Goal: Entertainment & Leisure: Consume media (video, audio)

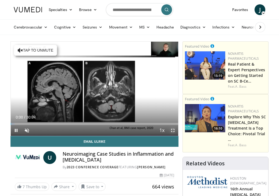
click at [175, 132] on span "Video Player" at bounding box center [172, 130] width 11 height 11
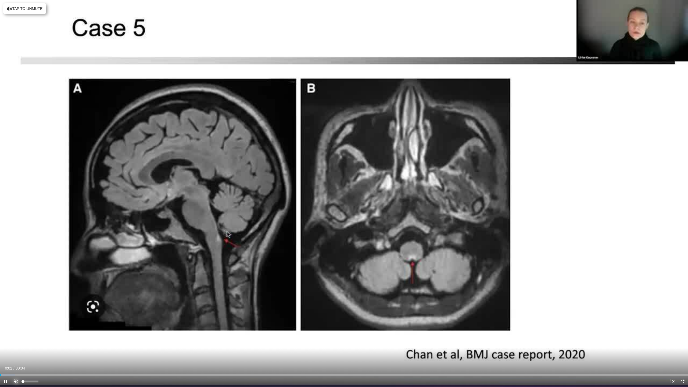
click at [16, 196] on span "Video Player" at bounding box center [16, 381] width 11 height 11
click at [128, 196] on div "Loaded : 2.74% 00:07 05:35" at bounding box center [344, 373] width 688 height 5
click at [167, 196] on div "Progress Bar" at bounding box center [167, 375] width 1 height 2
click at [193, 196] on div "Progress Bar" at bounding box center [193, 375] width 1 height 2
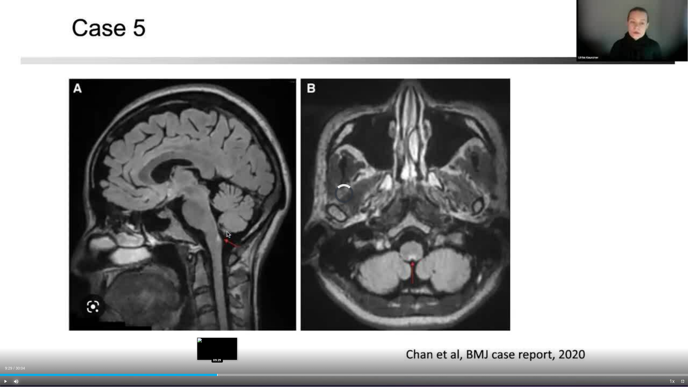
click at [217, 196] on div "Progress Bar" at bounding box center [217, 375] width 1 height 2
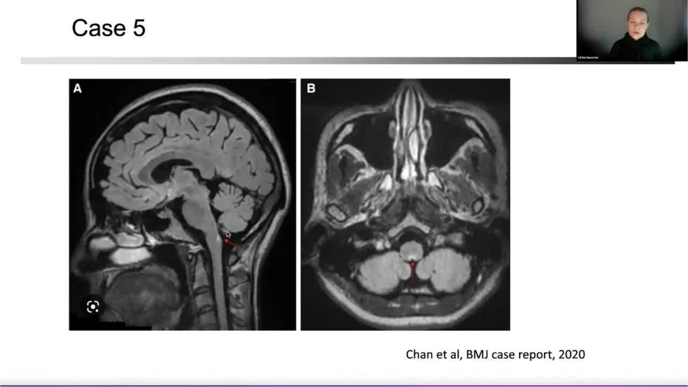
click at [11, 196] on button "Mute" at bounding box center [16, 381] width 11 height 11
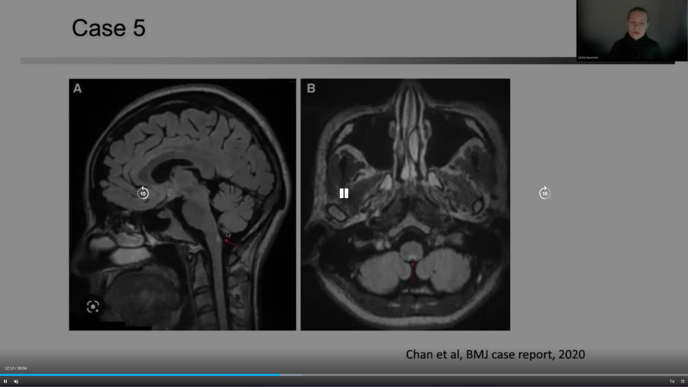
click at [142, 194] on icon "Video Player" at bounding box center [142, 193] width 15 height 15
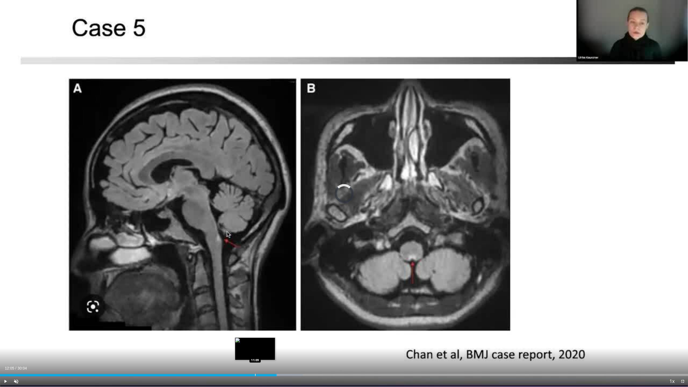
click at [255, 196] on div "Progress Bar" at bounding box center [255, 375] width 1 height 2
click at [246, 196] on div "Progress Bar" at bounding box center [246, 375] width 1 height 2
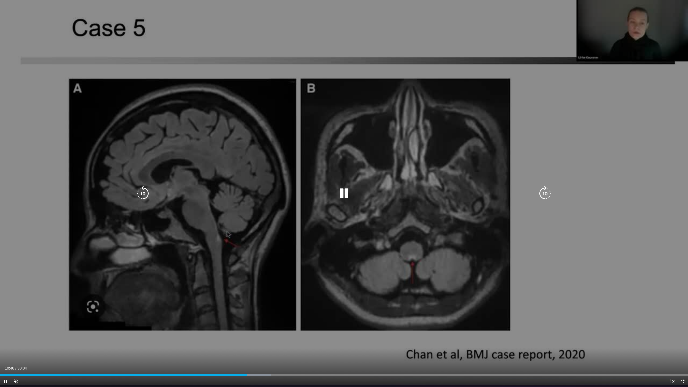
click at [279, 193] on icon "Video Player" at bounding box center [344, 193] width 15 height 15
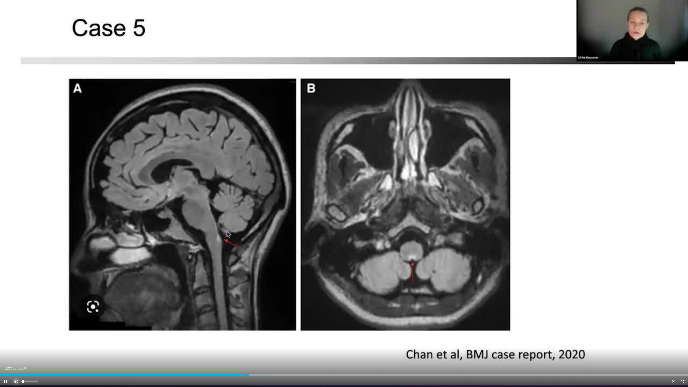
click at [17, 196] on span "Video Player" at bounding box center [16, 381] width 11 height 11
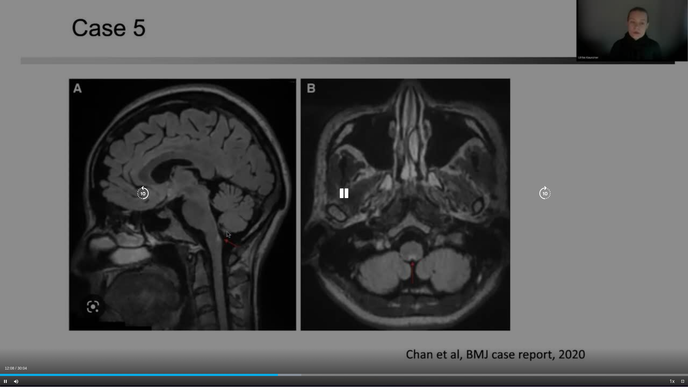
click at [144, 193] on icon "Video Player" at bounding box center [142, 193] width 15 height 15
click at [279, 195] on icon "Video Player" at bounding box center [344, 193] width 15 height 15
